Goal: Task Accomplishment & Management: Complete application form

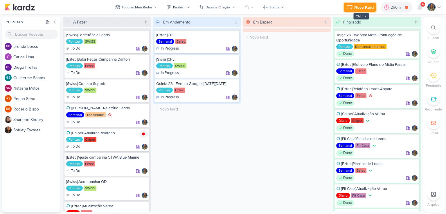
click at [360, 6] on div "Novo Kard" at bounding box center [363, 7] width 19 height 6
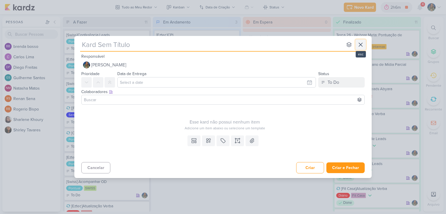
click at [359, 41] on icon at bounding box center [360, 44] width 7 height 7
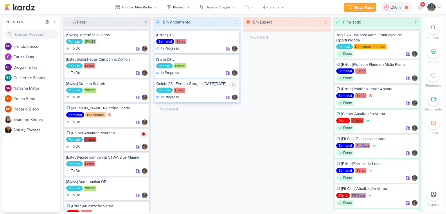
click at [212, 89] on div "Pontual Eztec" at bounding box center [196, 91] width 81 height 6
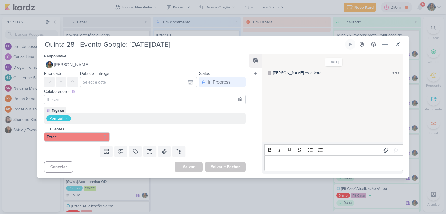
drag, startPoint x: 45, startPoint y: 43, endPoint x: 129, endPoint y: 44, distance: 83.6
click at [129, 44] on input "Quinta 28 - Evento Google: [DATE][DATE]" at bounding box center [193, 44] width 301 height 10
click at [397, 45] on icon at bounding box center [397, 44] width 7 height 7
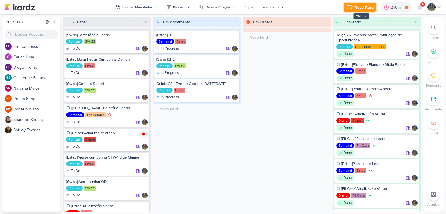
click at [363, 7] on div "Novo Kard" at bounding box center [363, 7] width 19 height 6
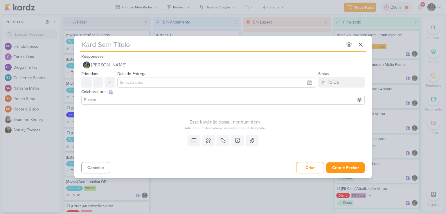
type input "Quinta 28 - Evento Google:"
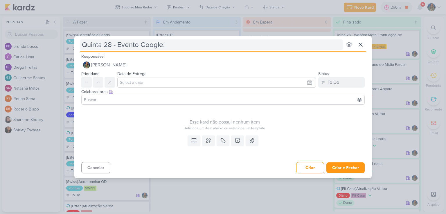
click at [162, 47] on input "Quinta 28 - Evento Google:" at bounding box center [211, 44] width 262 height 10
type input "Quinta 28 - Evento M:"
type input "Quinta 28 - Evento Meta:"
click at [167, 42] on input "Quinta 28 - Evento Meta:" at bounding box center [211, 44] width 262 height 10
type input "Quinta 28 - Evento Meta: What"
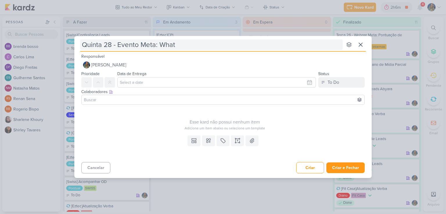
type input "Quinta 28 - Evento Meta: Whats"
type input "Quinta 28 - Evento Meta: WhatsApp"
type input "Quinta 28 - Evento Meta: WhatsApp Busi"
type input "Quinta 28 - Evento Meta: WhatsApp Busine"
type input "Quinta 28 - Evento Meta: WhatsApp Business"
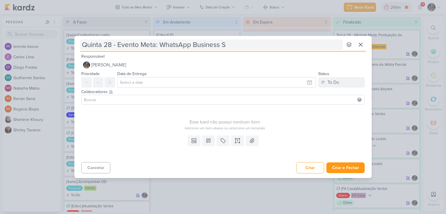
type input "Quinta 28 - Evento Meta: WhatsApp Business Su"
type input "Quinta 28 - Evento Meta: WhatsApp Business Summit"
type input "Quinta 28 - Evento Meta: WhatsApp Business Summit 2"
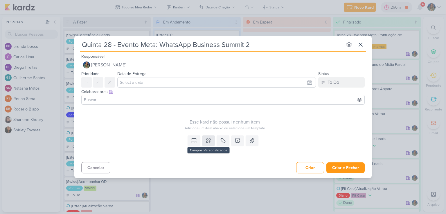
type input "Quinta 28 - Evento Meta: WhatsApp Business Summit 2"
click at [211, 143] on icon at bounding box center [209, 141] width 6 height 6
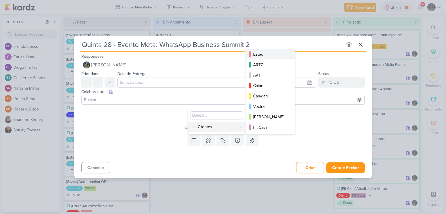
click at [257, 53] on div "Eztec" at bounding box center [270, 54] width 35 height 6
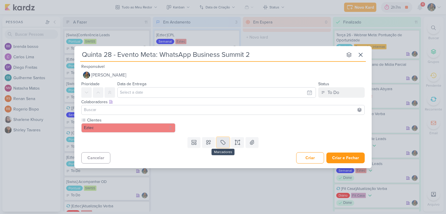
click at [222, 144] on icon at bounding box center [223, 143] width 6 height 6
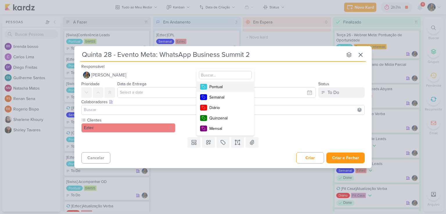
click at [217, 87] on div "Pontual" at bounding box center [228, 87] width 38 height 6
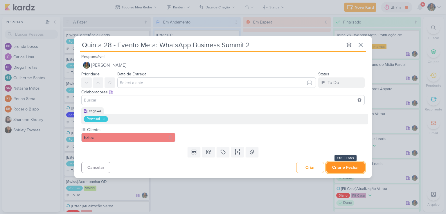
click at [348, 167] on button "Criar e Fechar" at bounding box center [345, 167] width 38 height 11
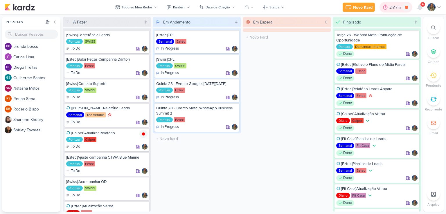
click at [387, 10] on icon at bounding box center [385, 7] width 6 height 6
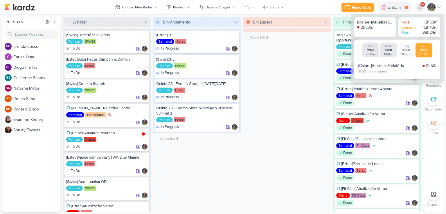
click at [420, 9] on icon at bounding box center [419, 7] width 5 height 5
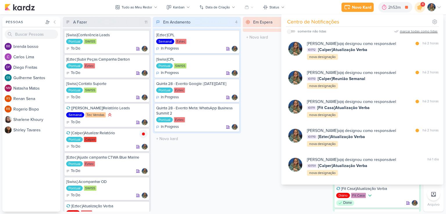
click at [404, 31] on div "marcar todas como lidas" at bounding box center [419, 31] width 38 height 5
click at [417, 10] on icon at bounding box center [420, 7] width 10 height 10
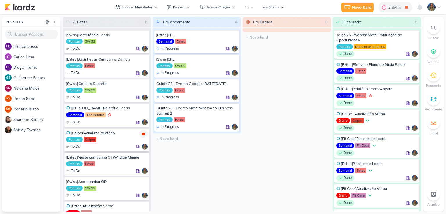
click at [144, 135] on icon at bounding box center [143, 134] width 3 height 3
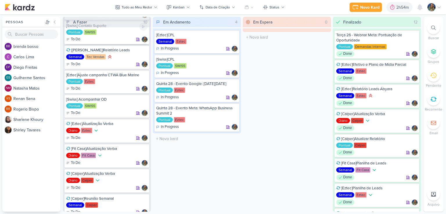
scroll to position [74, 0]
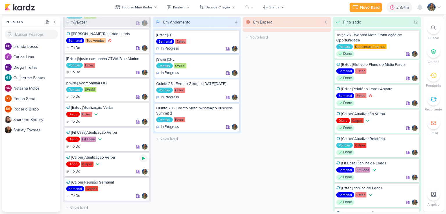
click at [143, 156] on icon at bounding box center [143, 158] width 5 height 5
click at [144, 158] on icon at bounding box center [143, 158] width 3 height 3
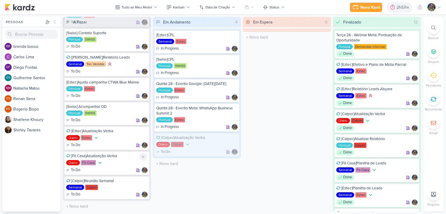
scroll to position [50, 0]
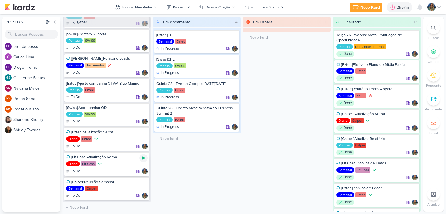
click at [143, 157] on icon at bounding box center [143, 158] width 3 height 3
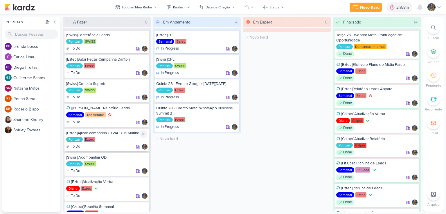
scroll to position [25, 0]
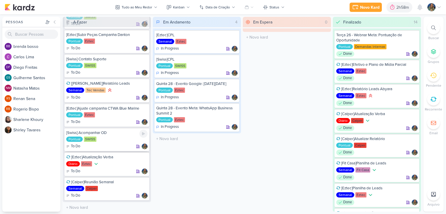
click at [106, 141] on div "Pontual [GEOGRAPHIC_DATA]" at bounding box center [106, 140] width 81 height 6
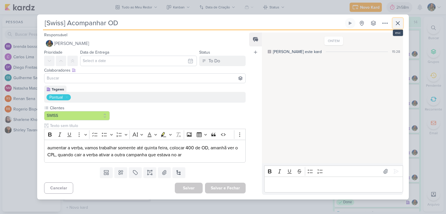
click at [400, 26] on icon at bounding box center [397, 23] width 7 height 7
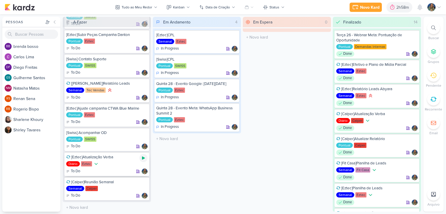
click at [144, 159] on icon at bounding box center [143, 158] width 5 height 5
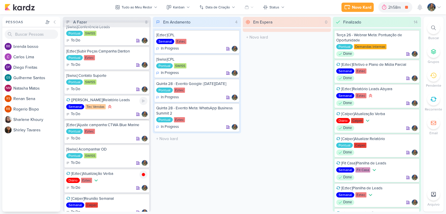
scroll to position [0, 0]
